Goal: Transaction & Acquisition: Obtain resource

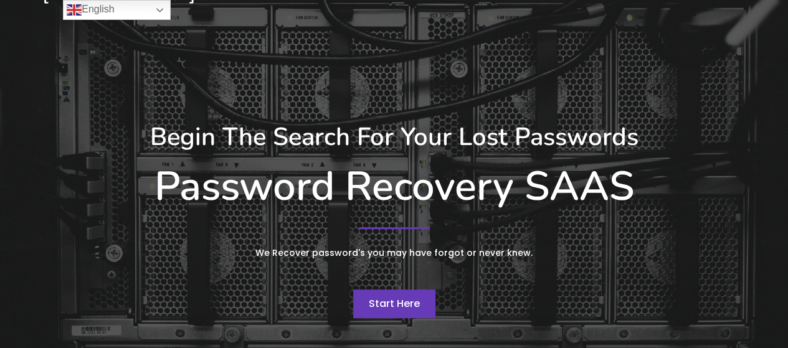
scroll to position [62, 0]
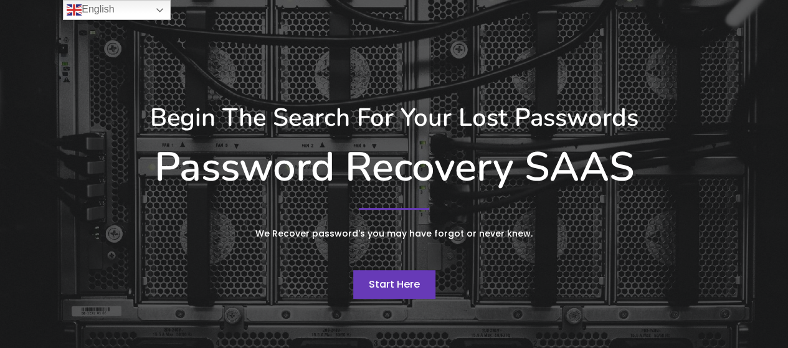
click at [415, 281] on span "Start Here" at bounding box center [394, 284] width 51 height 14
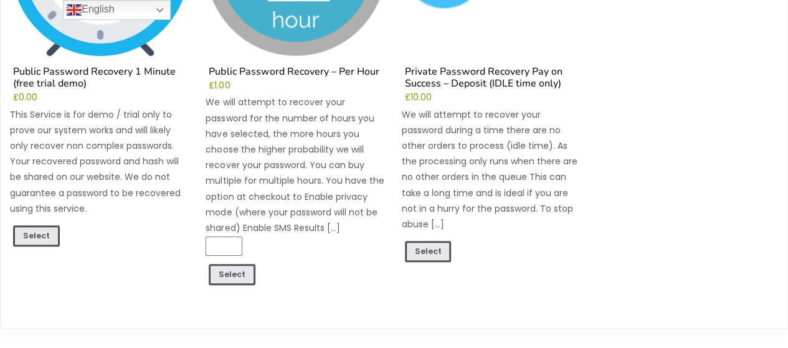
scroll to position [311, 0]
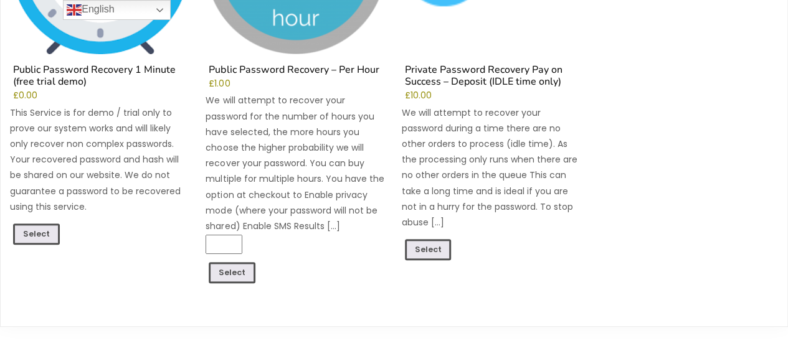
click at [30, 221] on li "Public Password Recovery 1 Minute (free trial demo) £ 0.00 This Service is for …" at bounding box center [100, 83] width 181 height 418
click at [35, 232] on link "Select" at bounding box center [36, 235] width 47 height 24
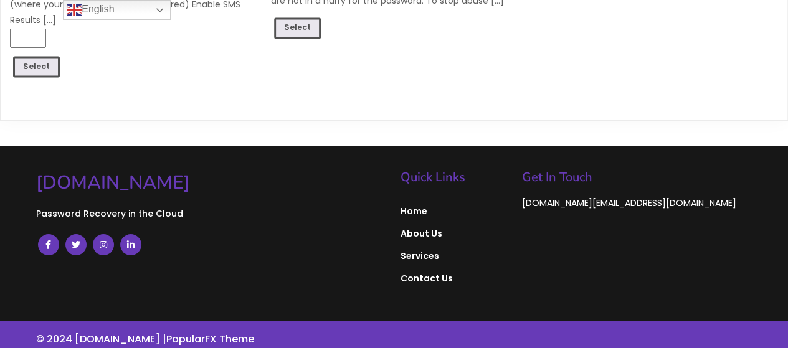
scroll to position [934, 0]
